Goal: Navigation & Orientation: Go to known website

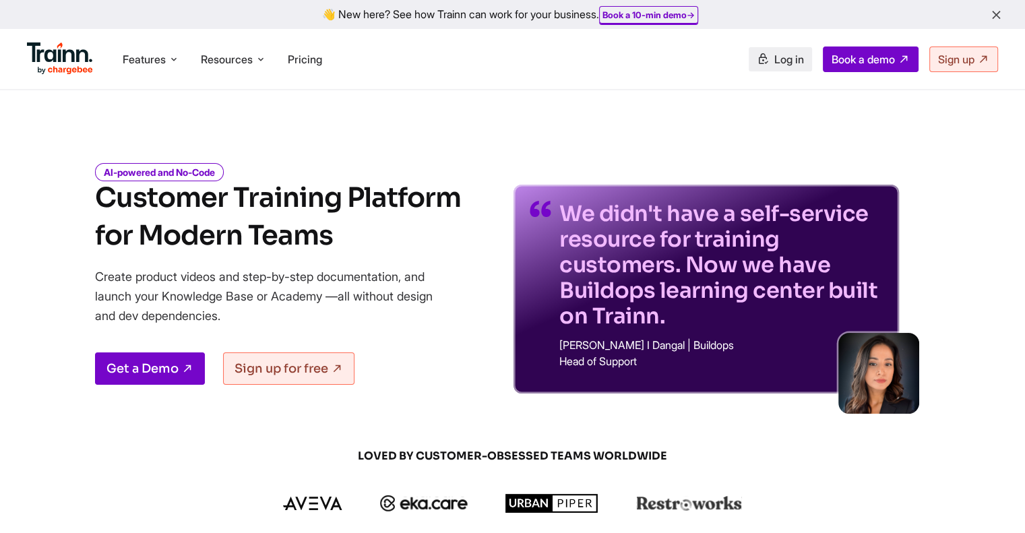
click at [775, 56] on span "Log in" at bounding box center [789, 59] width 30 height 13
click at [344, 215] on h1 "Customer Training Platform for Modern Teams" at bounding box center [278, 216] width 366 height 75
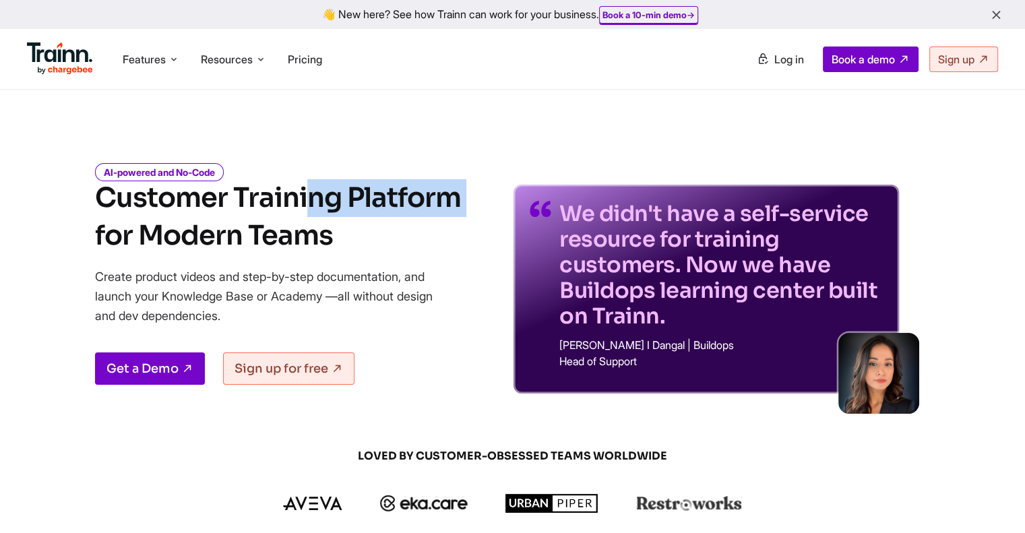
click at [344, 215] on h1 "Customer Training Platform for Modern Teams" at bounding box center [278, 216] width 366 height 75
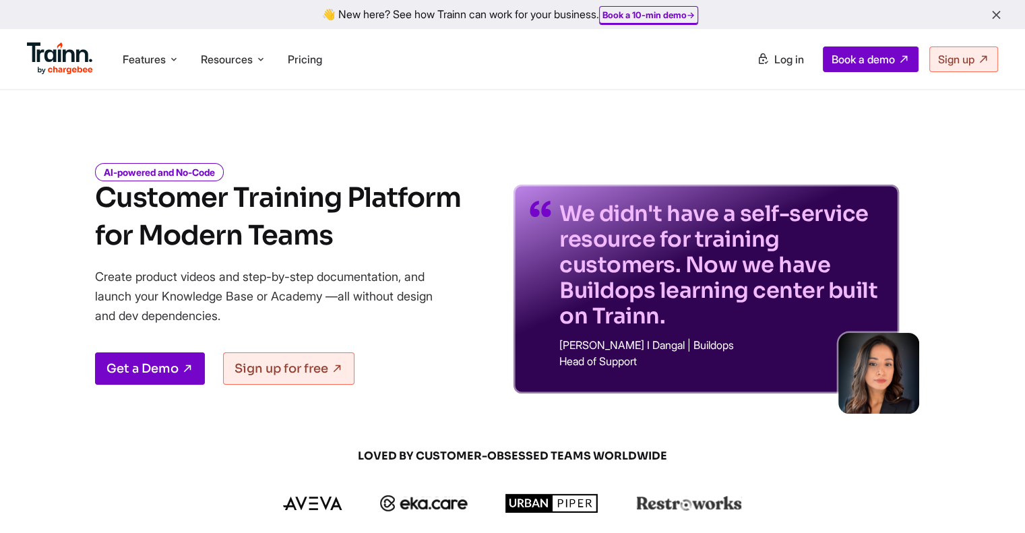
click at [505, 247] on div "We didn't have a self-service resource for training customers. Now we have Buil…" at bounding box center [706, 268] width 448 height 249
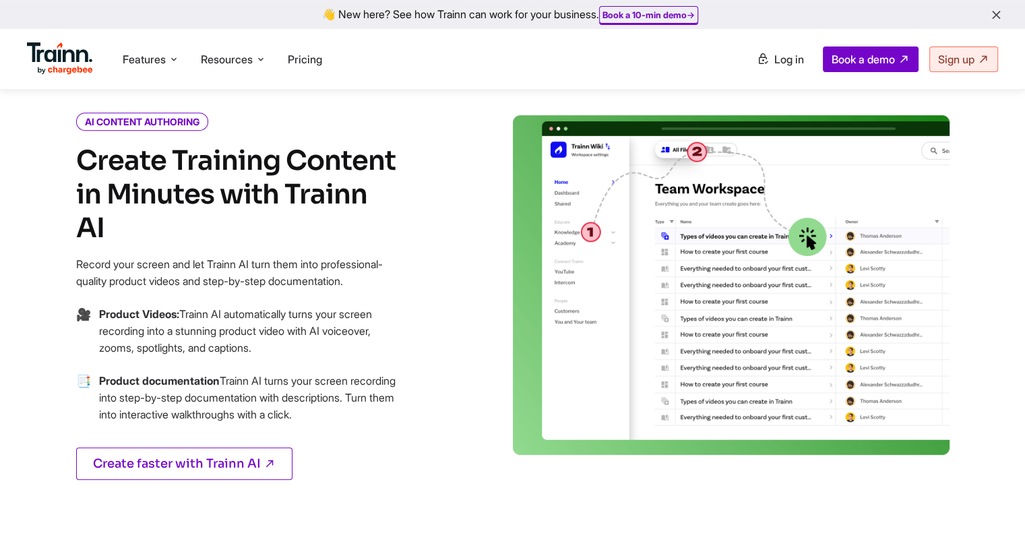
scroll to position [549, 0]
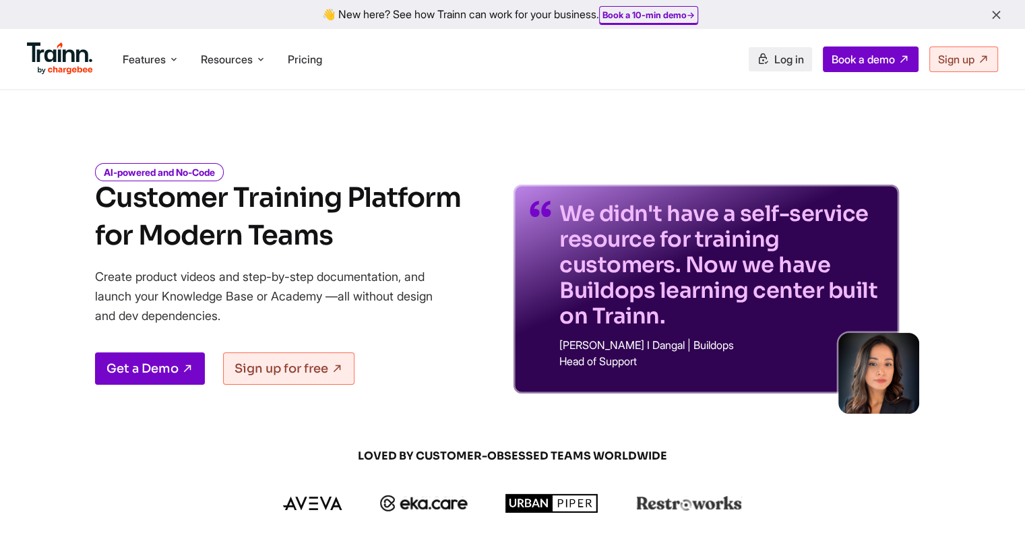
click at [798, 63] on link "Log in" at bounding box center [779, 59] width 63 height 24
